Goal: Task Accomplishment & Management: Manage account settings

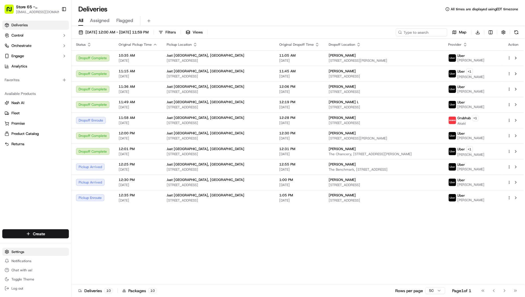
click at [16, 250] on html "Store 65 - [GEOGRAPHIC_DATA], [GEOGRAPHIC_DATA] (Just Salad) [EMAIL_ADDRESS][DO…" at bounding box center [262, 148] width 525 height 297
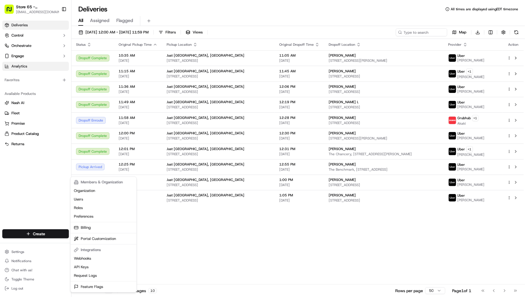
click at [24, 65] on html "Store 65 - [GEOGRAPHIC_DATA], [GEOGRAPHIC_DATA] (Just Salad) [EMAIL_ADDRESS][DO…" at bounding box center [262, 148] width 525 height 297
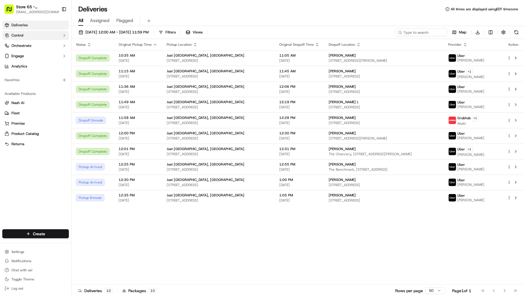
click at [25, 35] on button "Control" at bounding box center [35, 35] width 67 height 9
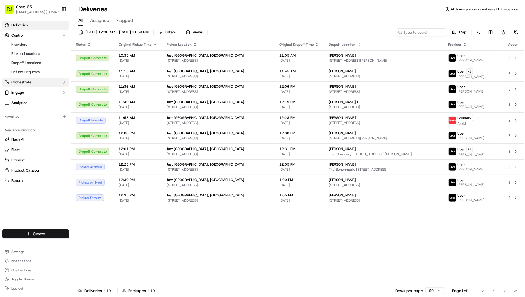
click at [19, 84] on span "Orchestrate" at bounding box center [21, 82] width 20 height 5
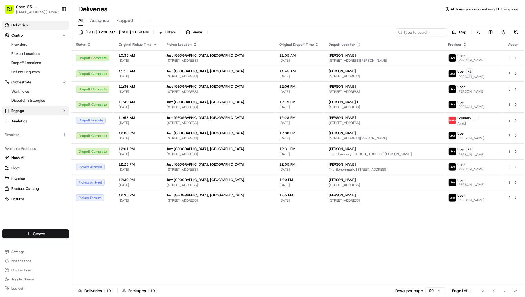
click at [19, 111] on span "Engage" at bounding box center [17, 110] width 13 height 5
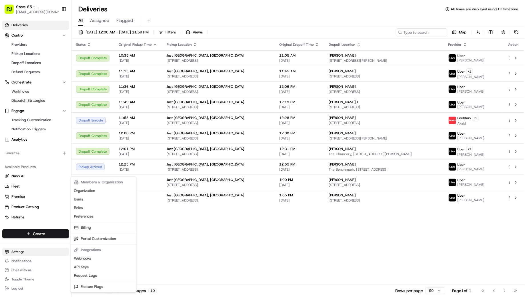
click at [17, 252] on html "Store [GEOGRAPHIC_DATA], [GEOGRAPHIC_DATA] (Just Salad) [EMAIL_ADDRESS][DOMAIN_…" at bounding box center [262, 148] width 525 height 297
click at [88, 227] on link "Billing" at bounding box center [104, 227] width 64 height 9
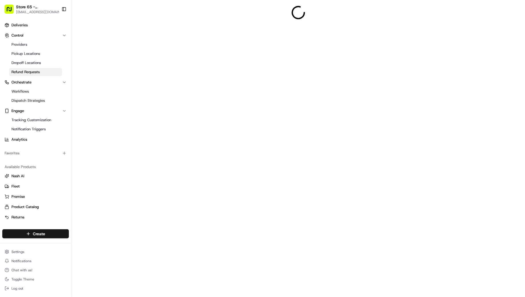
click at [28, 72] on span "Refund Requests" at bounding box center [25, 71] width 28 height 5
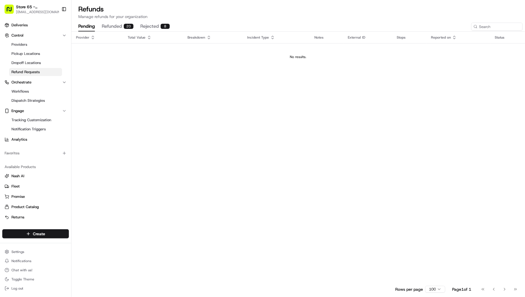
click at [117, 25] on button "refunded 20" at bounding box center [118, 27] width 32 height 10
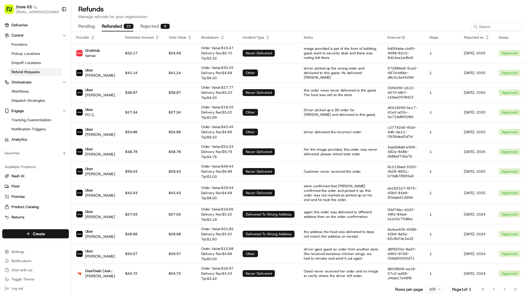
click at [146, 27] on button "rejected 8" at bounding box center [154, 27] width 29 height 10
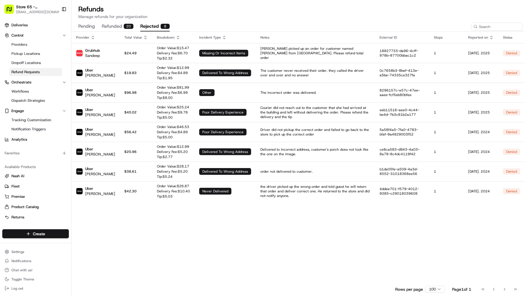
click at [114, 28] on button "refunded 20" at bounding box center [118, 27] width 32 height 10
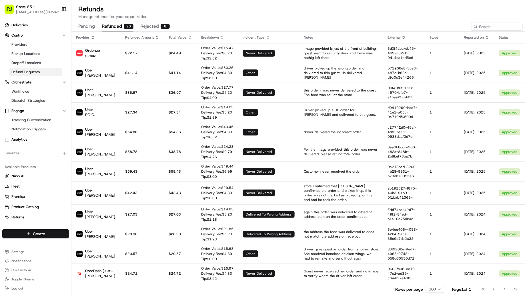
click at [86, 26] on button "pending" at bounding box center [86, 27] width 17 height 10
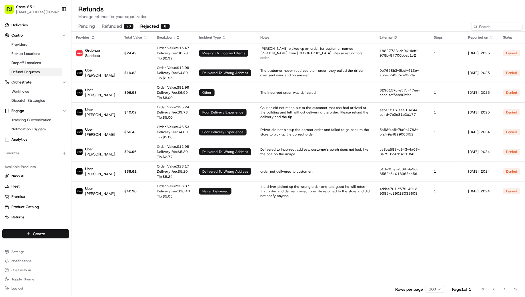
click at [161, 22] on button "rejected 8" at bounding box center [154, 27] width 29 height 10
click at [158, 54] on p "Delivery Fee: $ 6.70" at bounding box center [173, 53] width 32 height 5
click at [212, 76] on td "delivered to wrong address" at bounding box center [225, 73] width 61 height 20
click at [264, 188] on p "the driver picked up the wrong order and told guest he will return that order a…" at bounding box center [315, 191] width 110 height 14
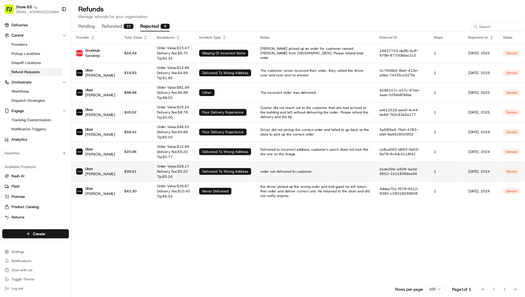
click at [265, 173] on td "order not delivered to customer." at bounding box center [315, 171] width 119 height 20
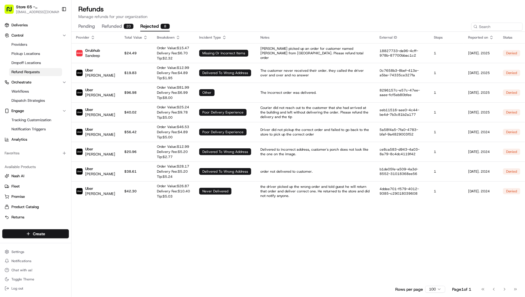
click at [123, 24] on button "refunded 20" at bounding box center [118, 27] width 32 height 10
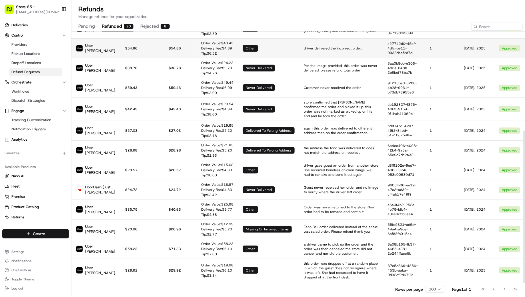
scroll to position [162, 0]
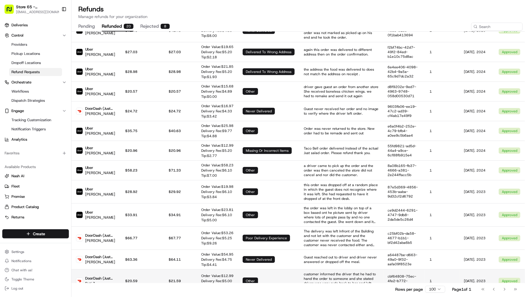
click at [319, 272] on p "customer informed the driver that he had to hand the order to someone and she s…" at bounding box center [341, 281] width 75 height 18
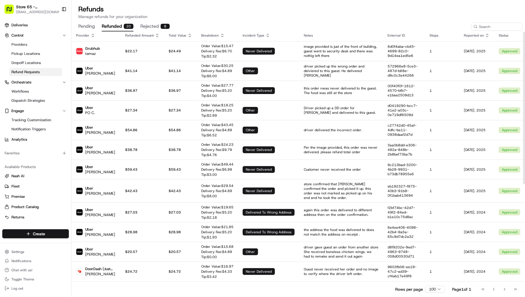
scroll to position [0, 0]
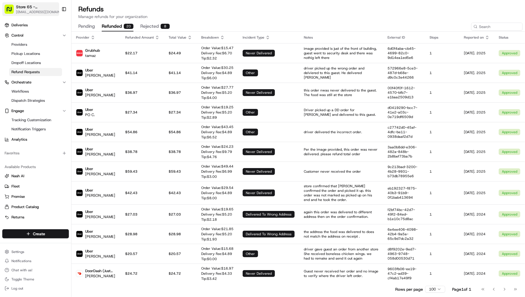
click at [35, 11] on span "[EMAIL_ADDRESS][DOMAIN_NAME]" at bounding box center [39, 12] width 47 height 5
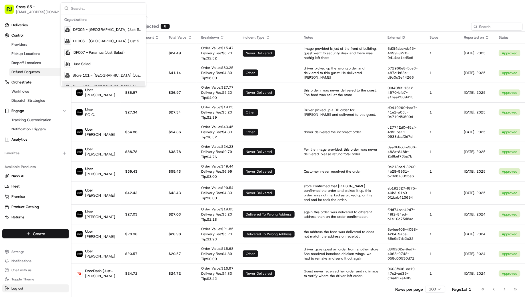
click at [25, 289] on button "Log out" at bounding box center [35, 288] width 67 height 8
